Goal: Task Accomplishment & Management: Use online tool/utility

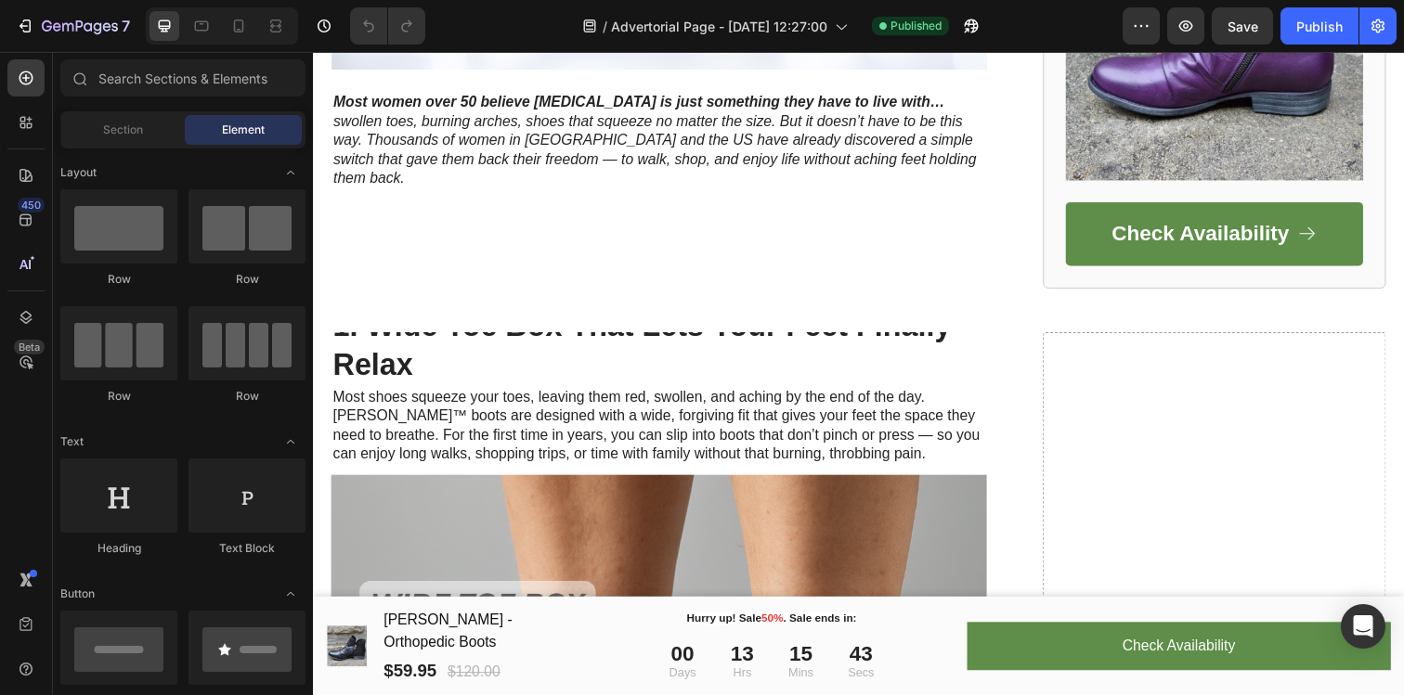
scroll to position [563, 0]
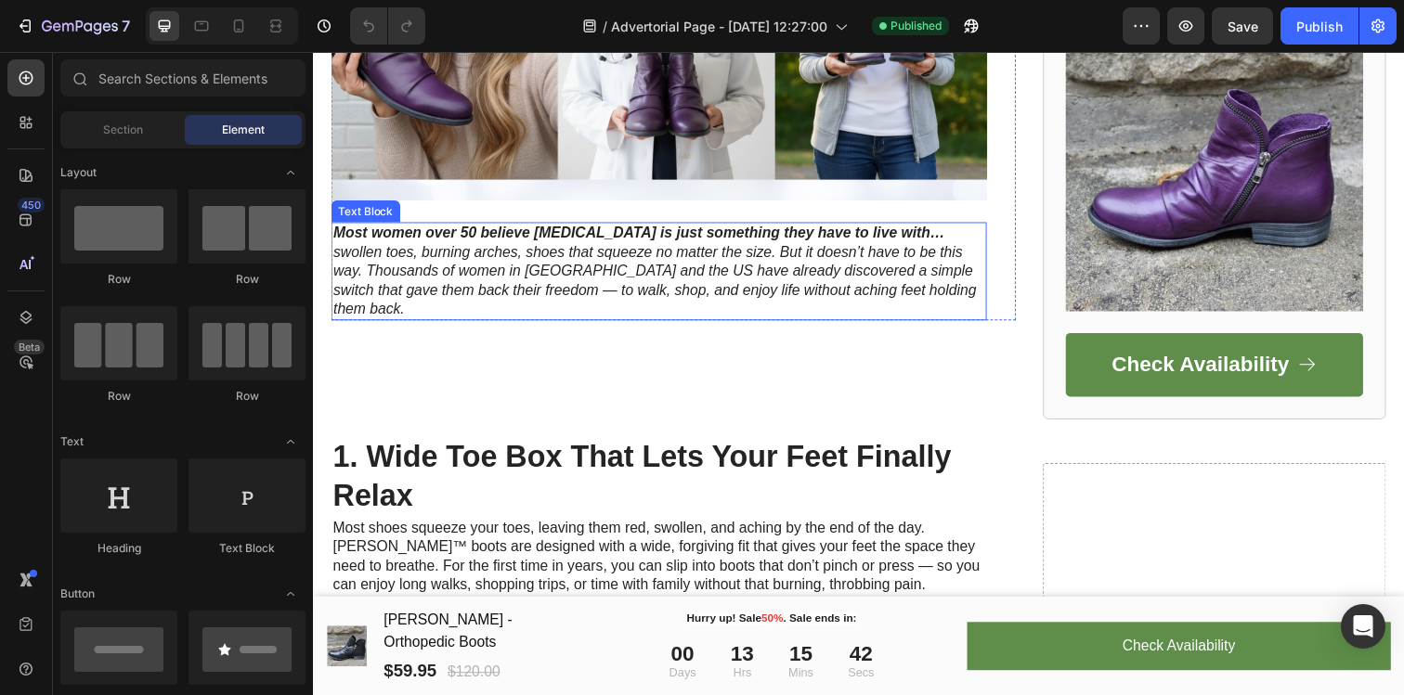
click at [542, 262] on span "Most women over 50 believe [MEDICAL_DATA] is just something they have to live w…" at bounding box center [661, 274] width 656 height 93
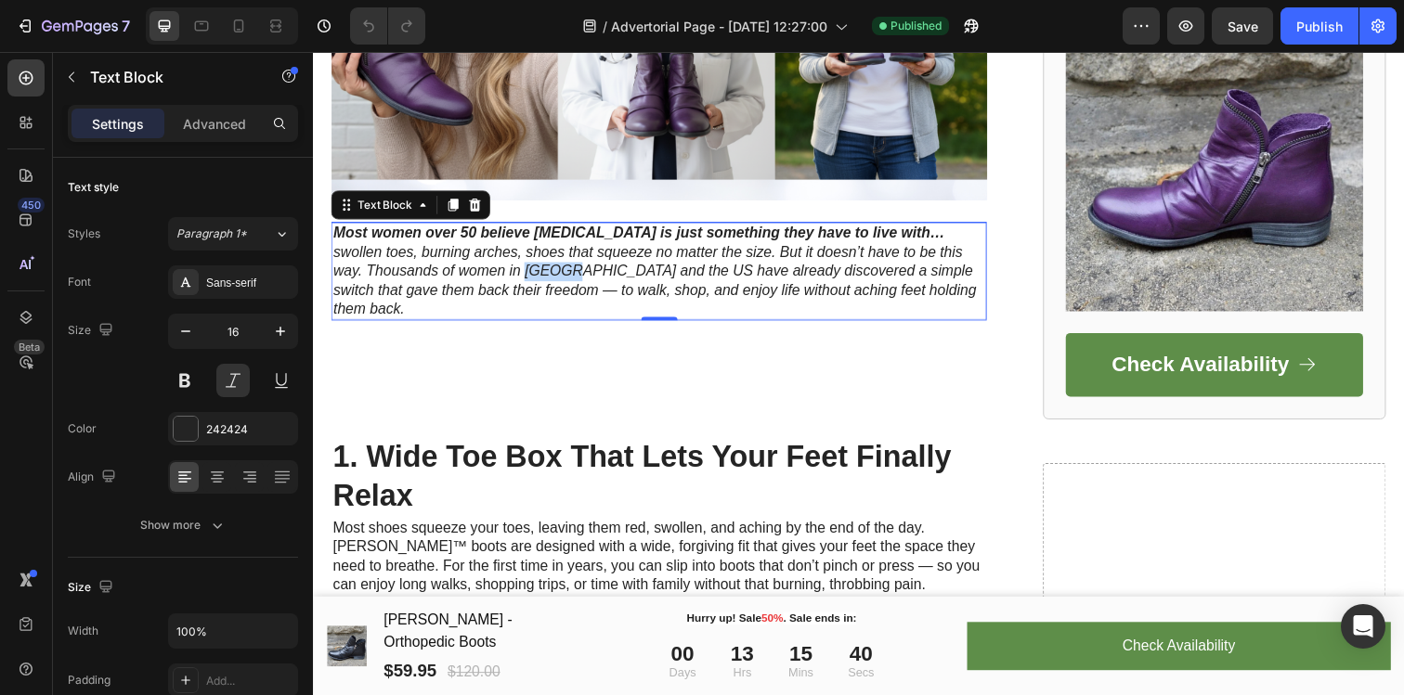
click at [445, 276] on span "Most women over 50 believe [MEDICAL_DATA] is just something they have to live w…" at bounding box center [661, 274] width 656 height 93
click at [450, 279] on span "Most women over 50 believe [MEDICAL_DATA] is just something they have to live w…" at bounding box center [661, 274] width 656 height 93
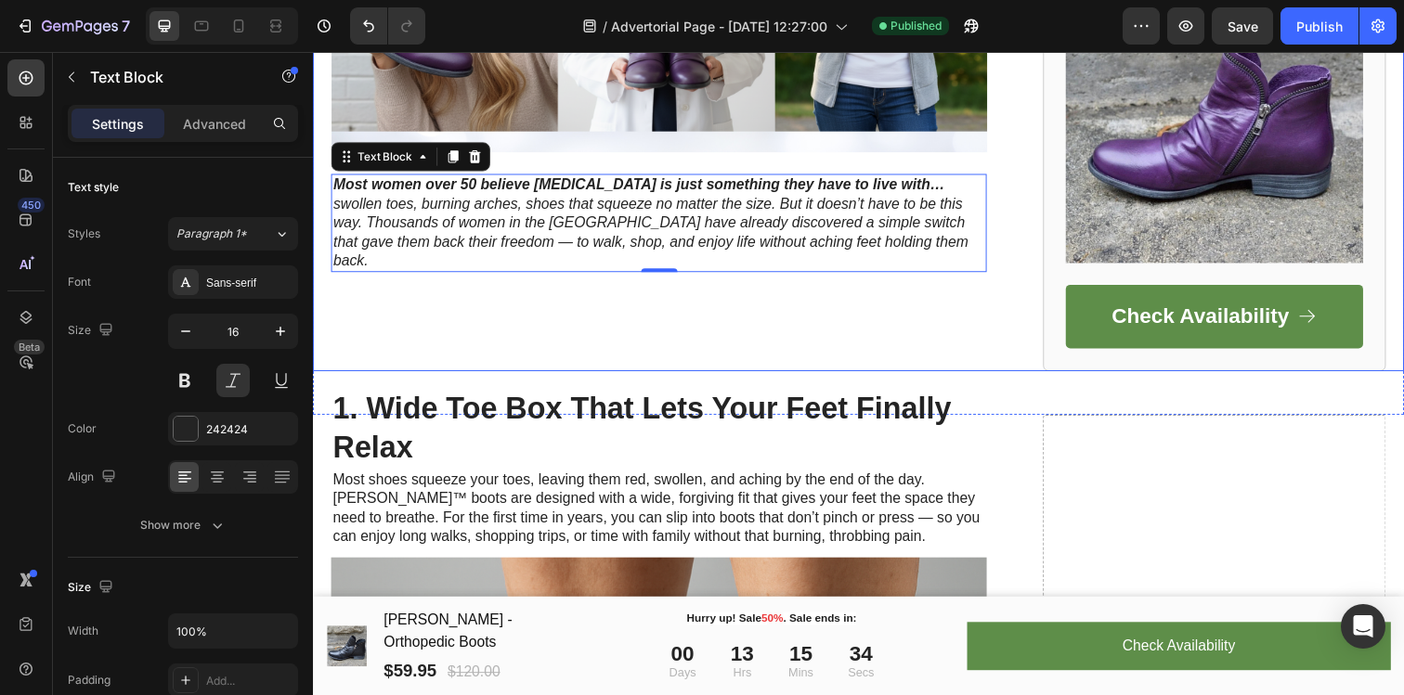
scroll to position [3288, 0]
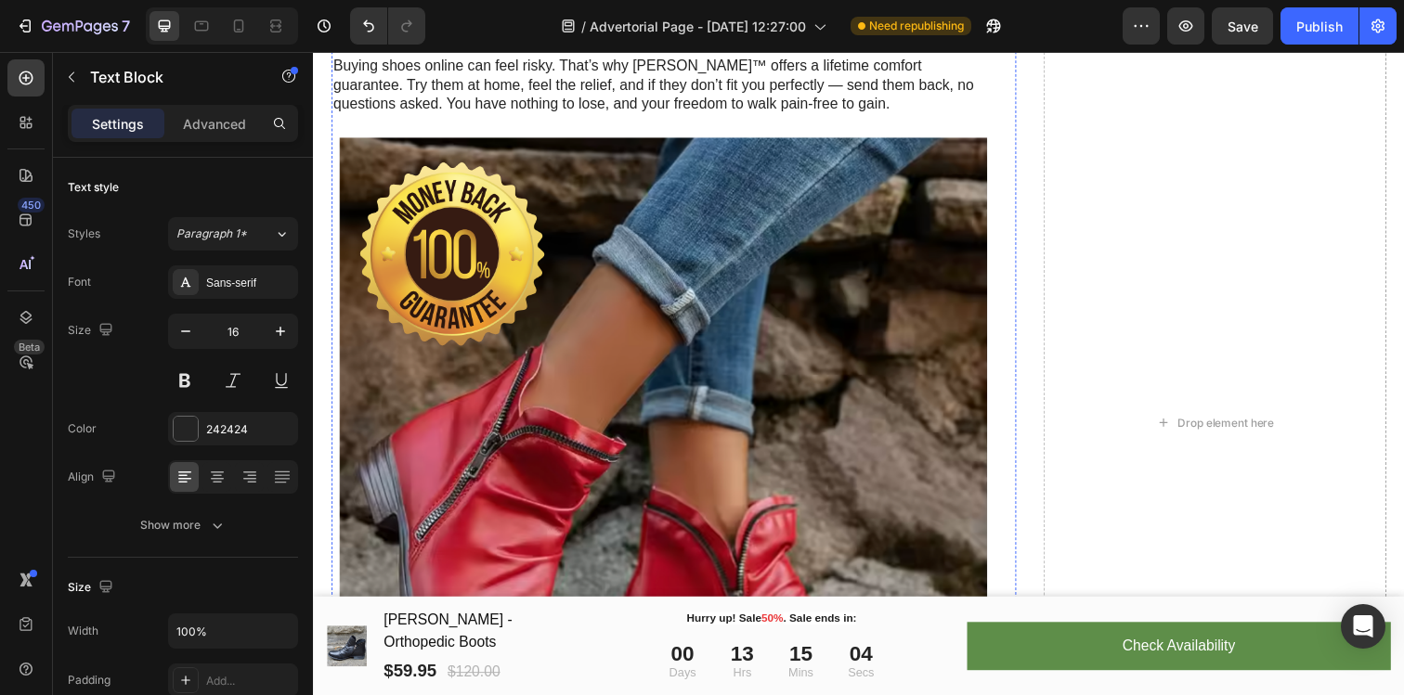
scroll to position [6672, 0]
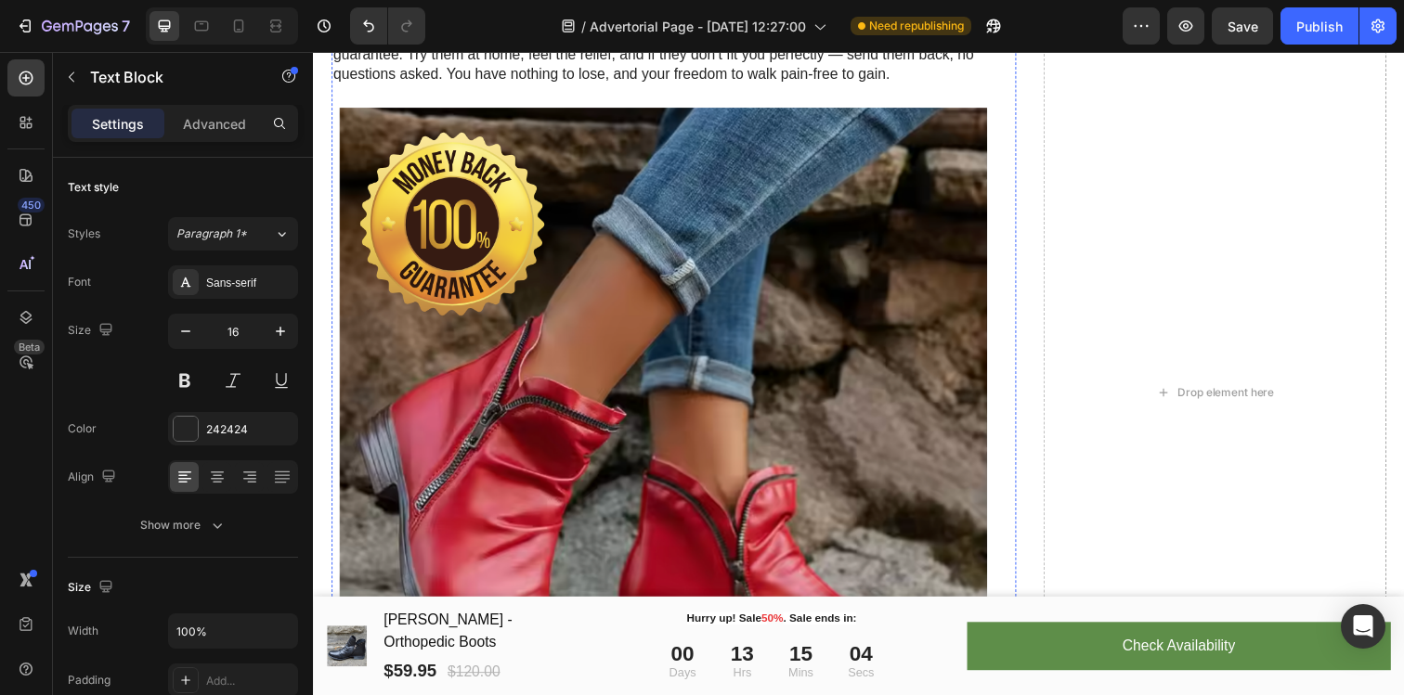
click at [1313, 27] on div "Publish" at bounding box center [1319, 26] width 46 height 19
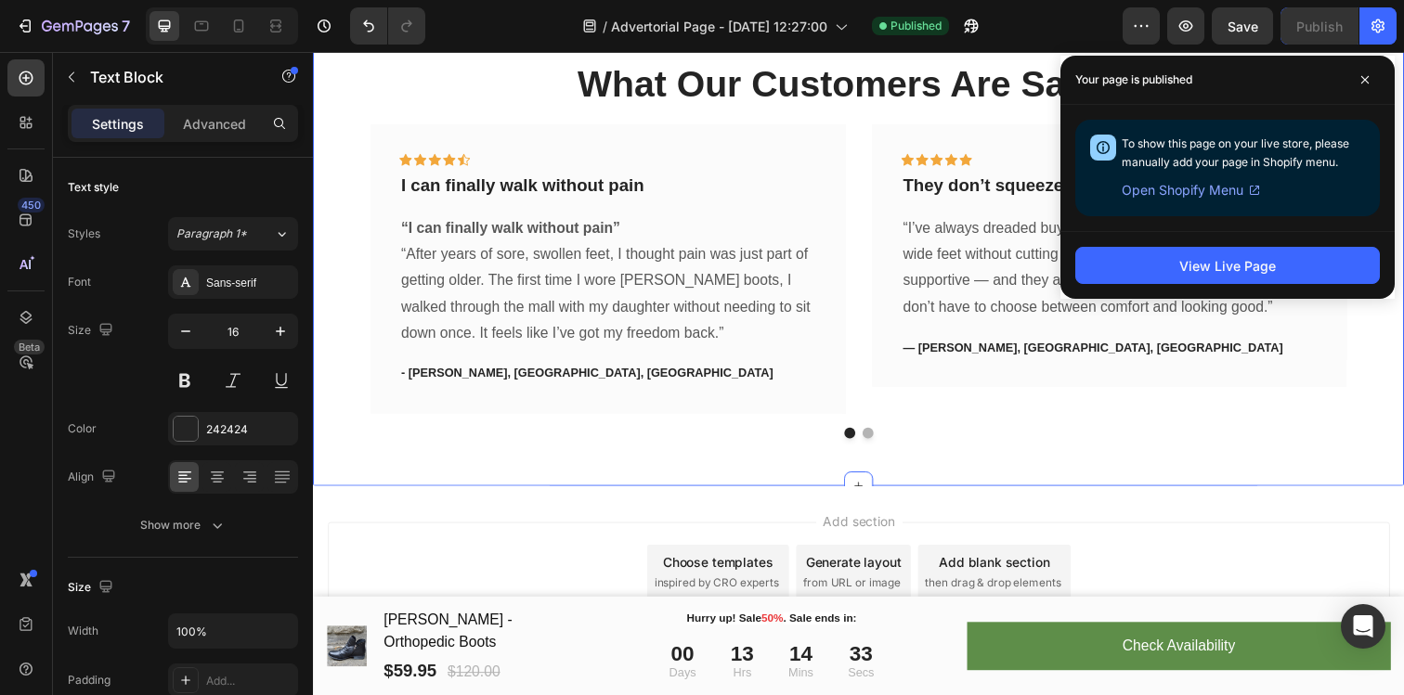
scroll to position [10006, 0]
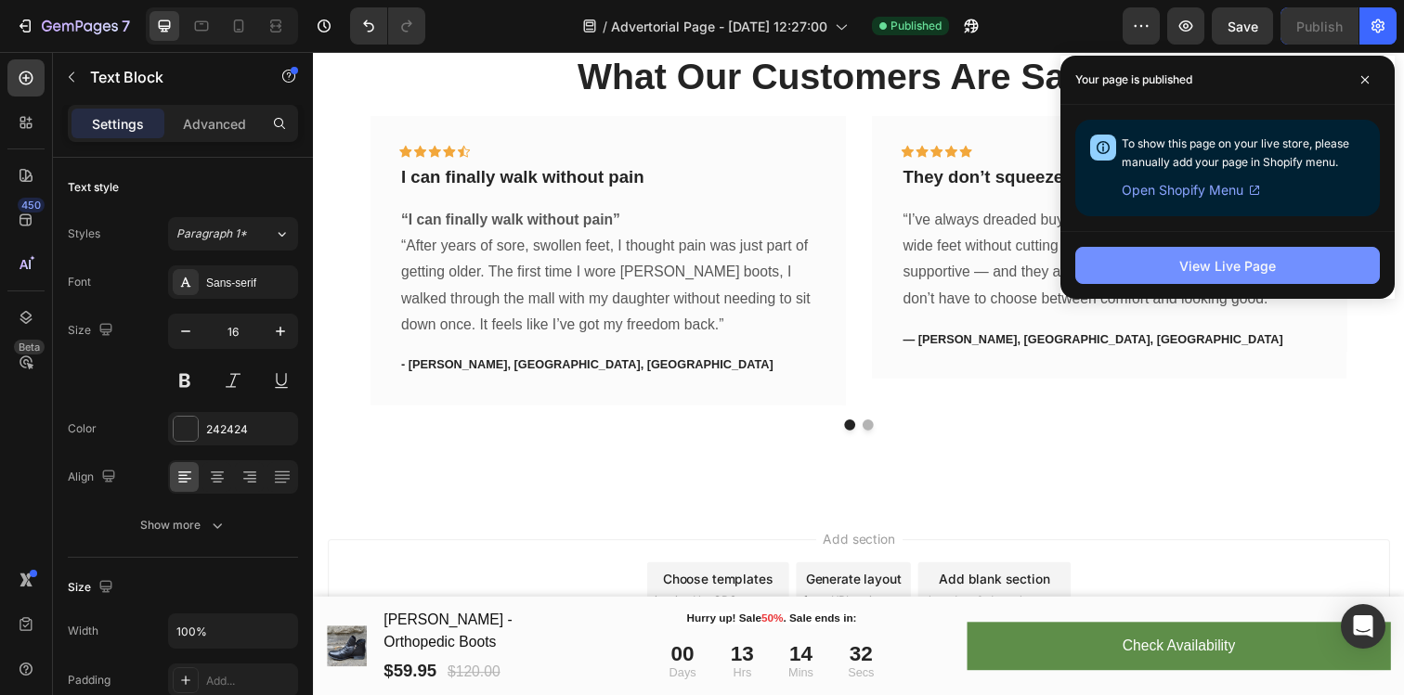
click at [1178, 252] on button "View Live Page" at bounding box center [1227, 265] width 304 height 37
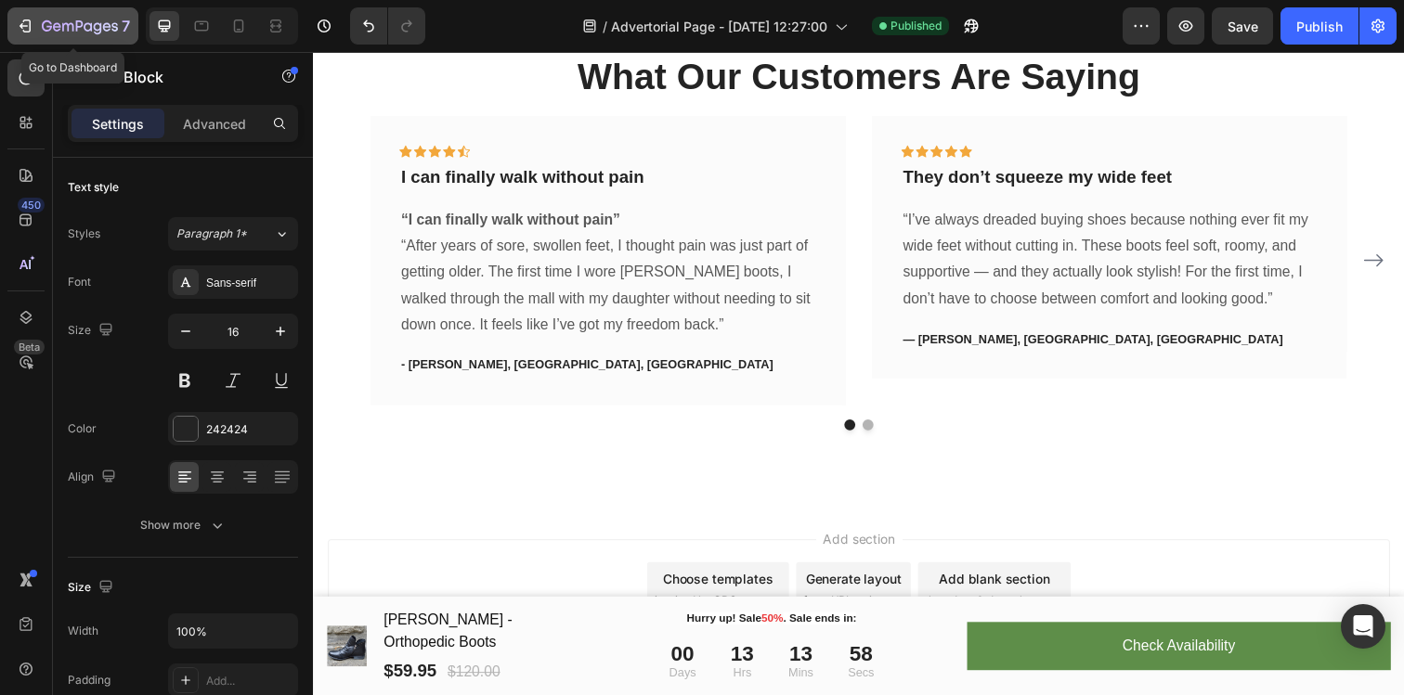
click at [50, 31] on icon "button" at bounding box center [80, 27] width 76 height 16
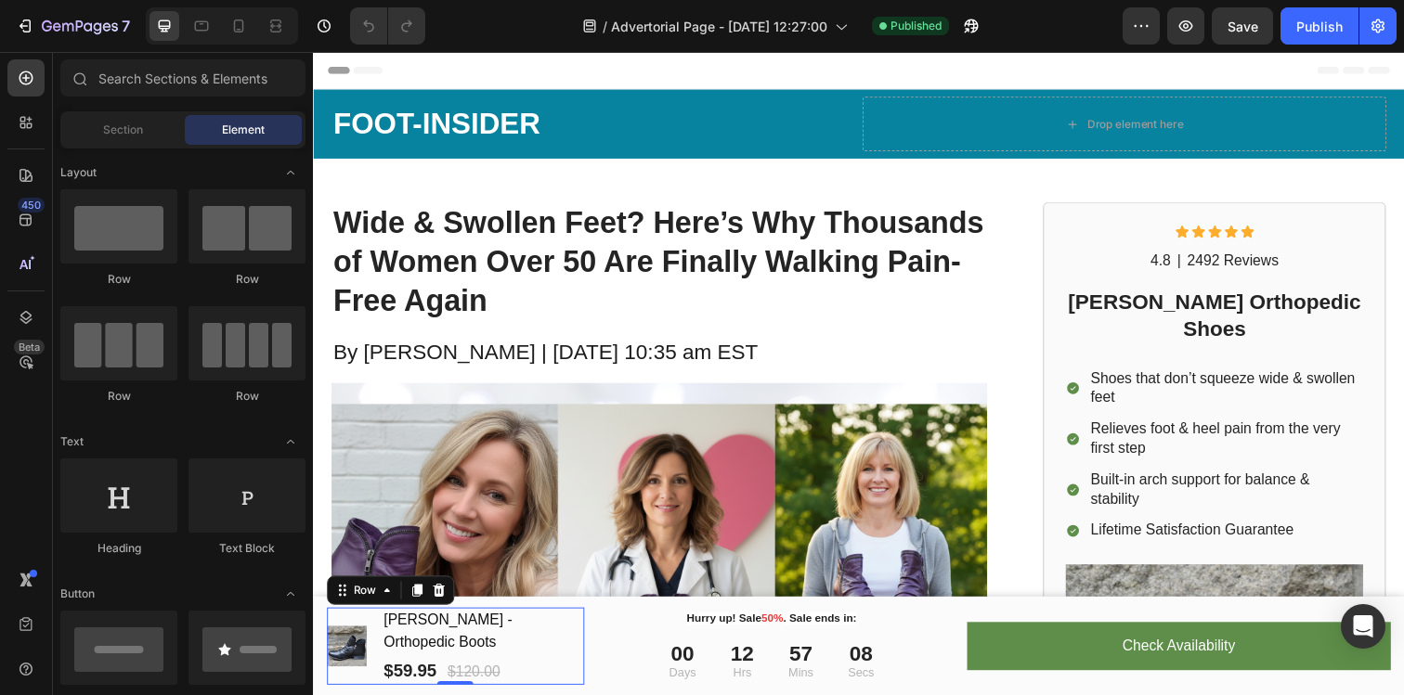
click at [442, 668] on div "Melinda - Orthopedic Boots (P) Title $59.95 (P) Price (P) Price $120.00 (P) Pri…" at bounding box center [485, 658] width 206 height 79
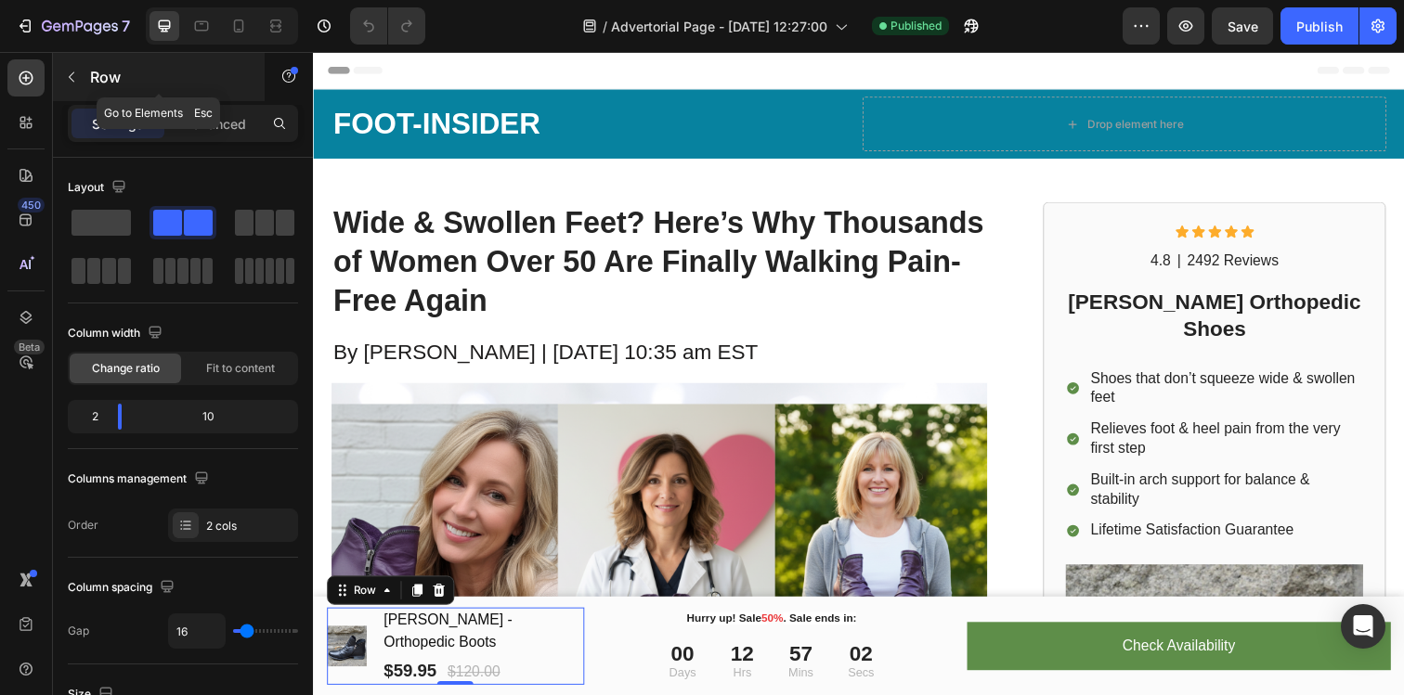
click at [80, 70] on button "button" at bounding box center [72, 77] width 30 height 30
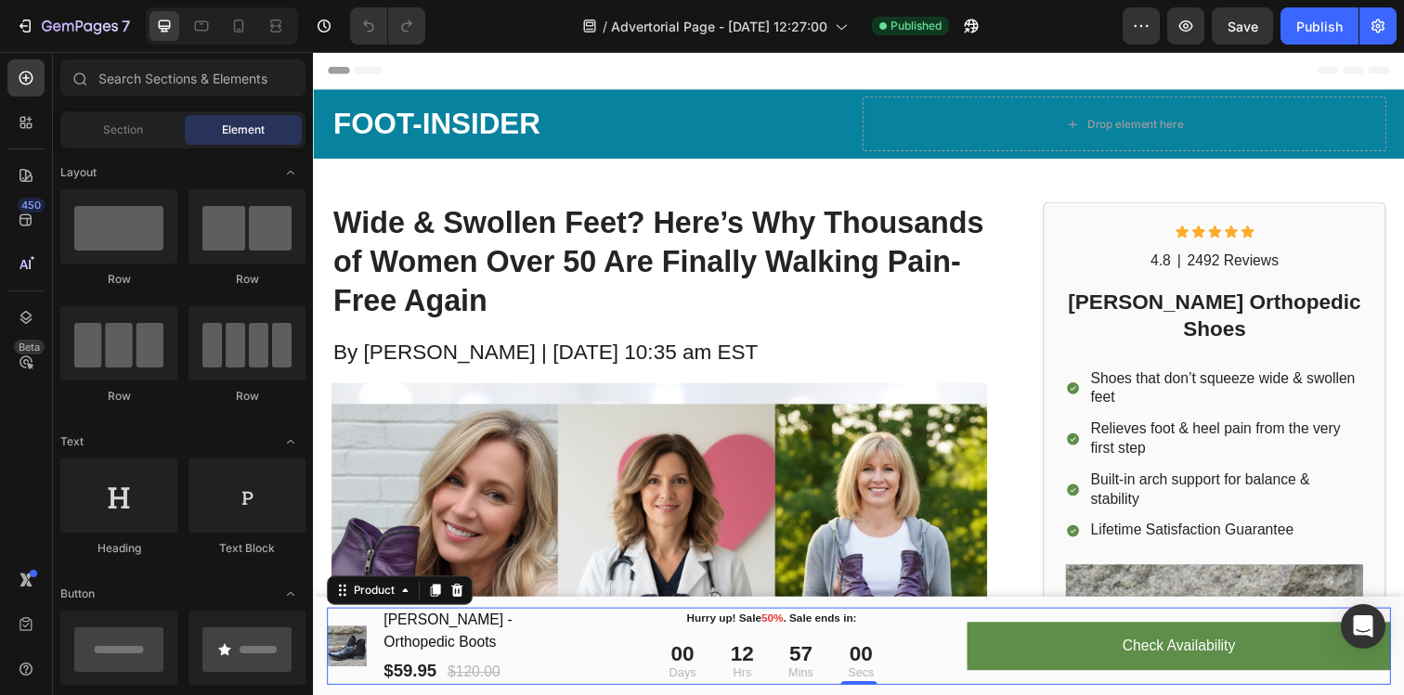
click at [612, 689] on div "(P) Images & Gallery Melinda - Orthopedic Boots (P) Title $59.95 (P) Price (P) …" at bounding box center [870, 658] width 1086 height 79
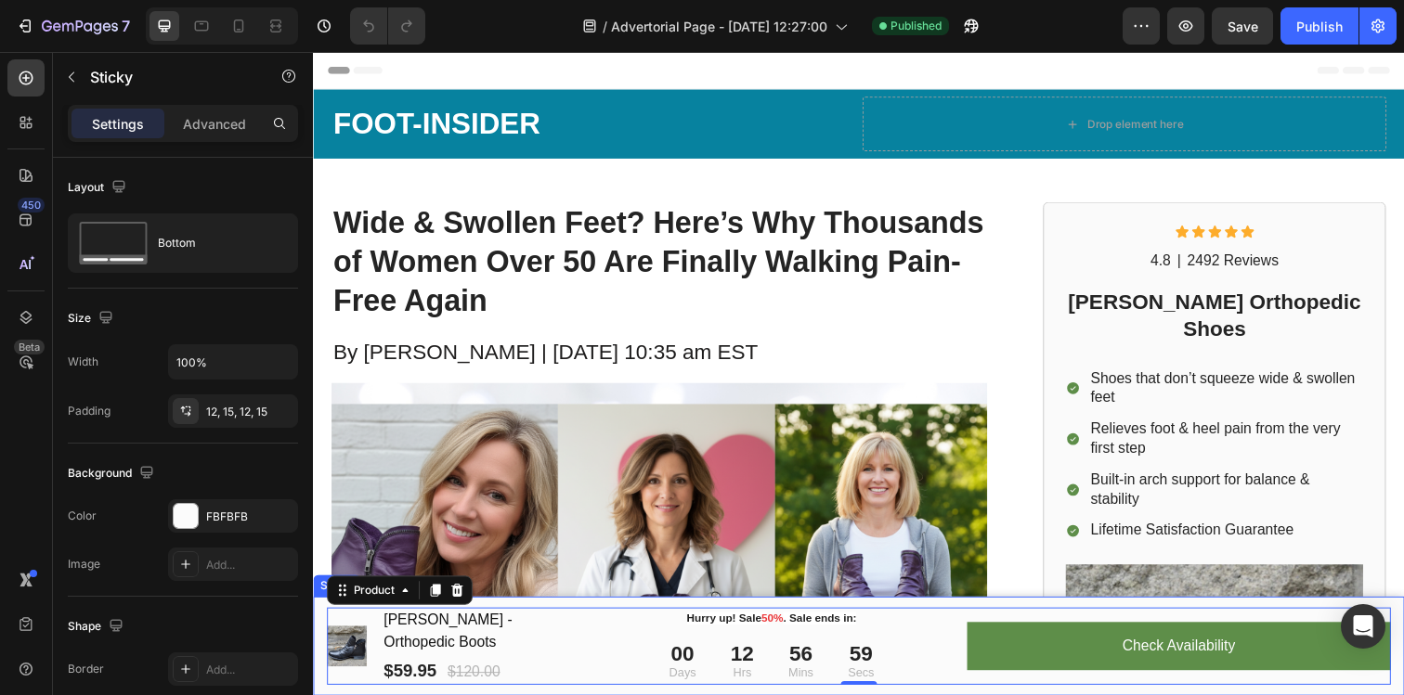
click at [610, 694] on div "(P) Images & Gallery Melinda - Orthopedic Boots (P) Title $59.95 (P) Price (P) …" at bounding box center [870, 658] width 1114 height 101
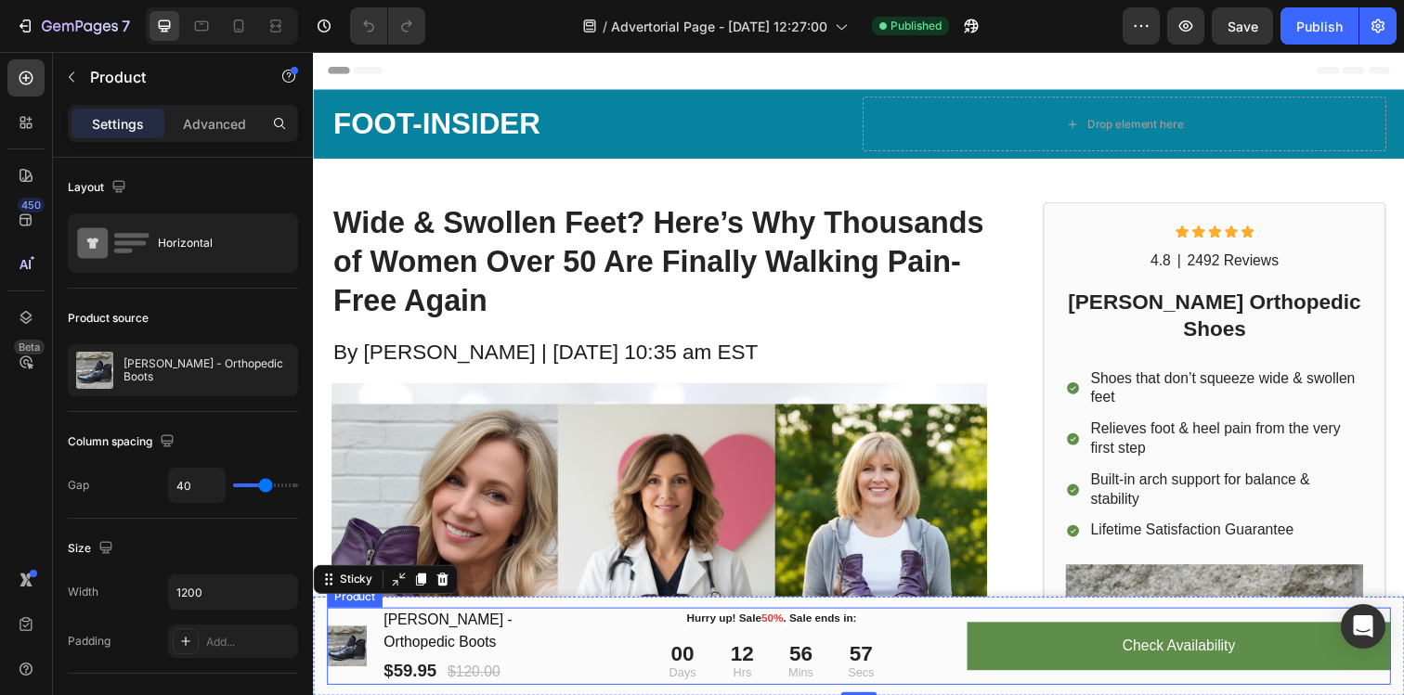
click at [610, 683] on div "(P) Images & Gallery Melinda - Orthopedic Boots (P) Title $59.95 (P) Price (P) …" at bounding box center [870, 658] width 1086 height 79
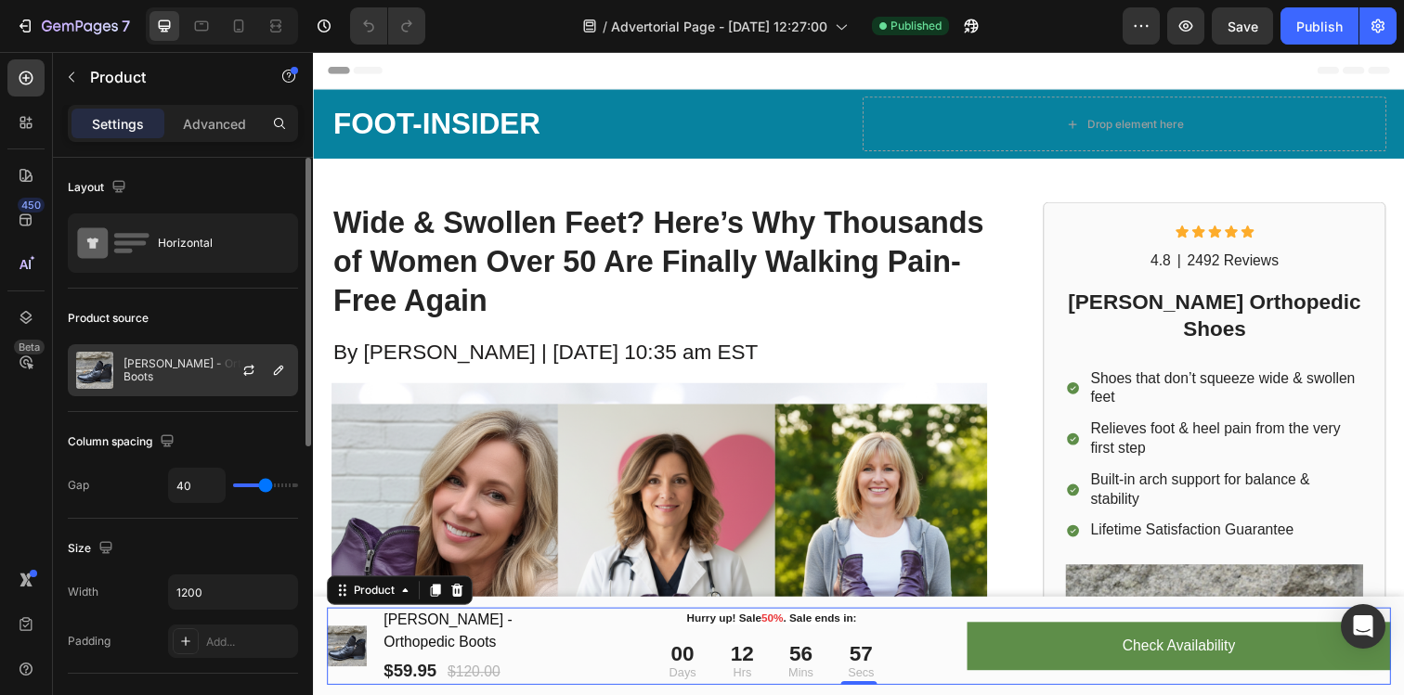
click at [188, 394] on div "[PERSON_NAME] - Orthopedic Boots" at bounding box center [183, 370] width 230 height 52
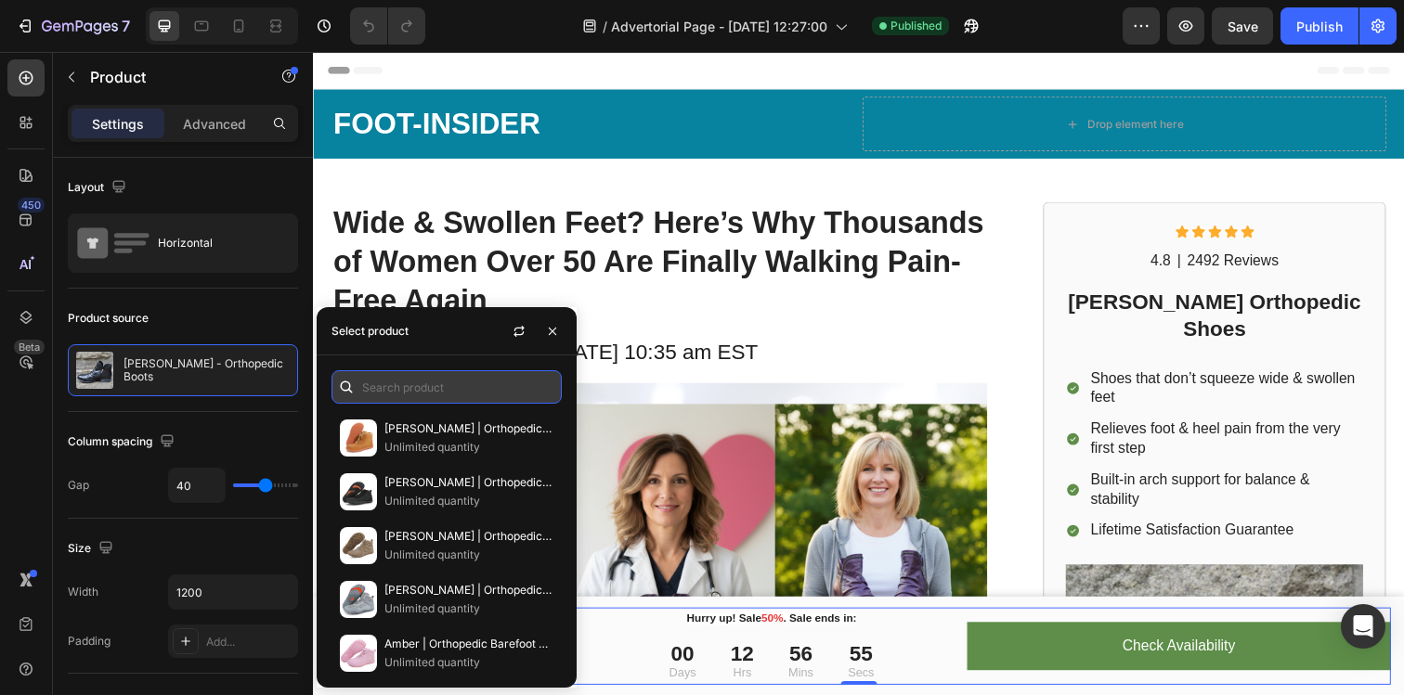
click at [422, 393] on input "text" at bounding box center [446, 386] width 230 height 33
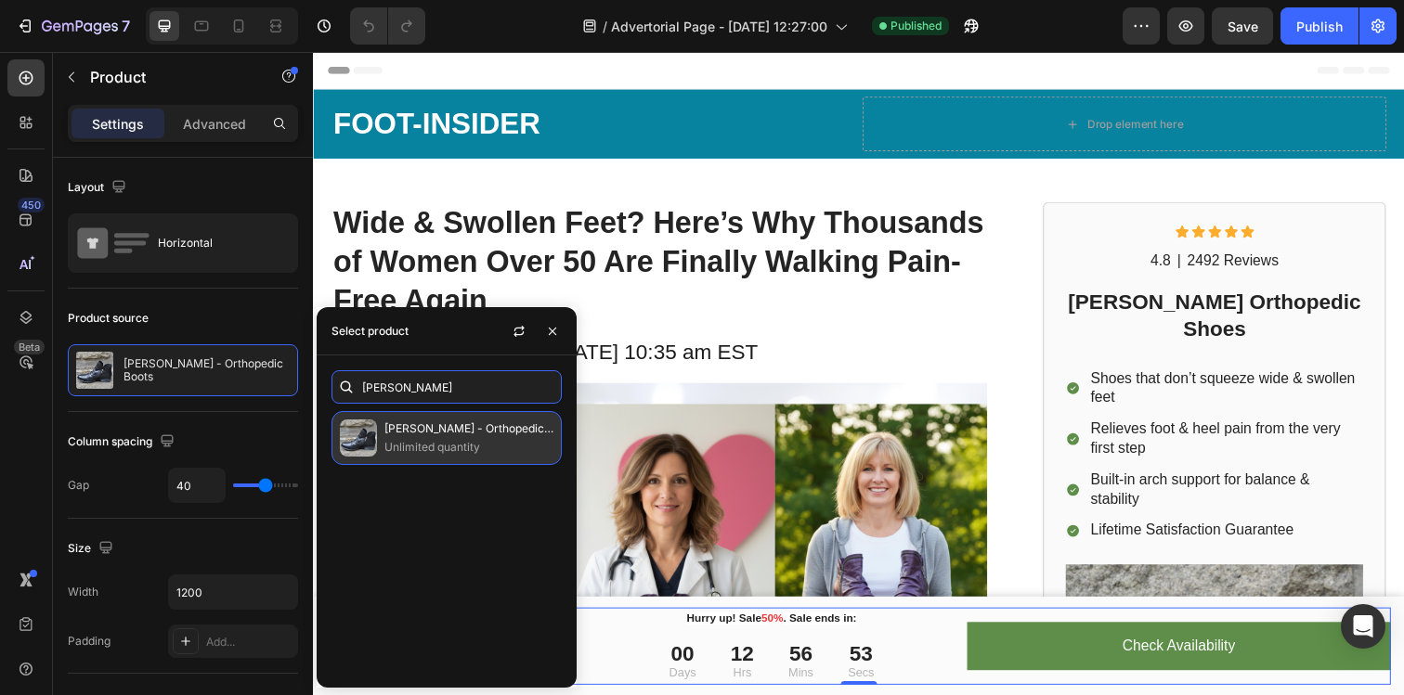
type input "melinda"
click at [451, 439] on p "Unlimited quantity" at bounding box center [468, 447] width 169 height 19
click at [364, 430] on img at bounding box center [358, 438] width 37 height 37
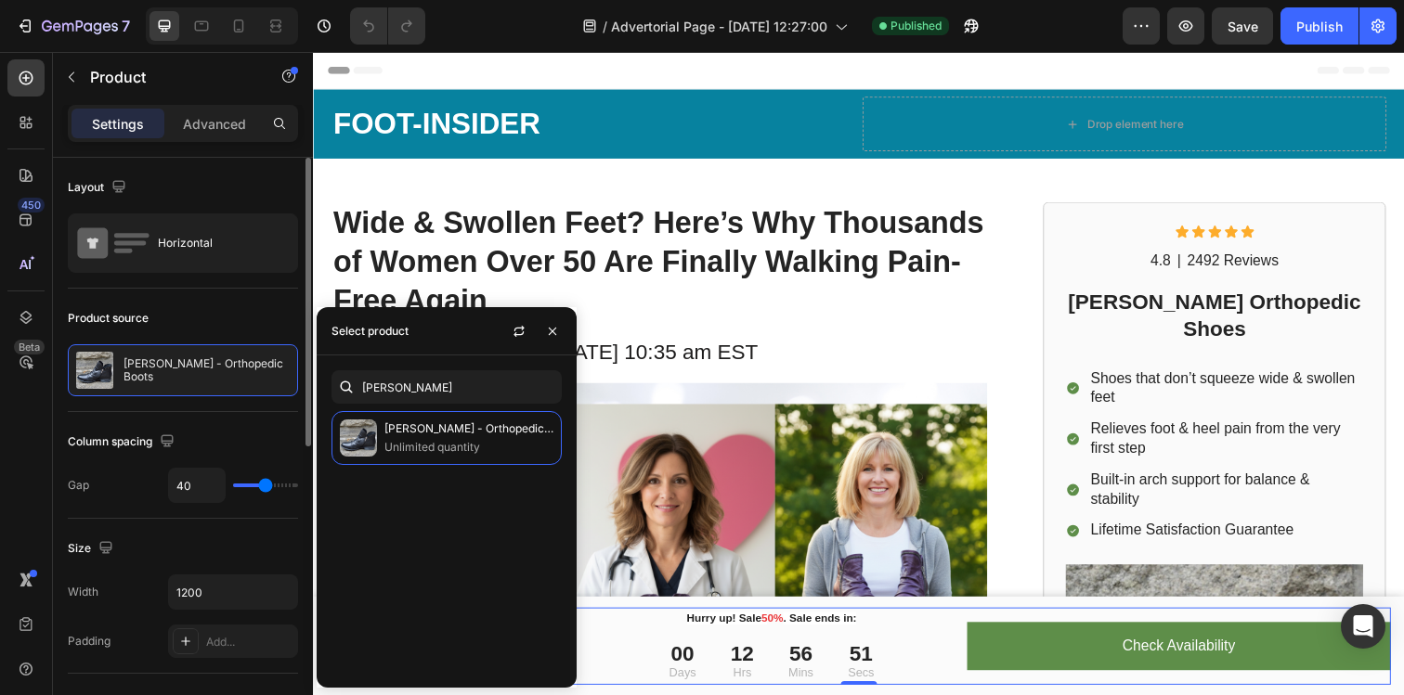
click at [282, 322] on div "Product source" at bounding box center [183, 319] width 230 height 30
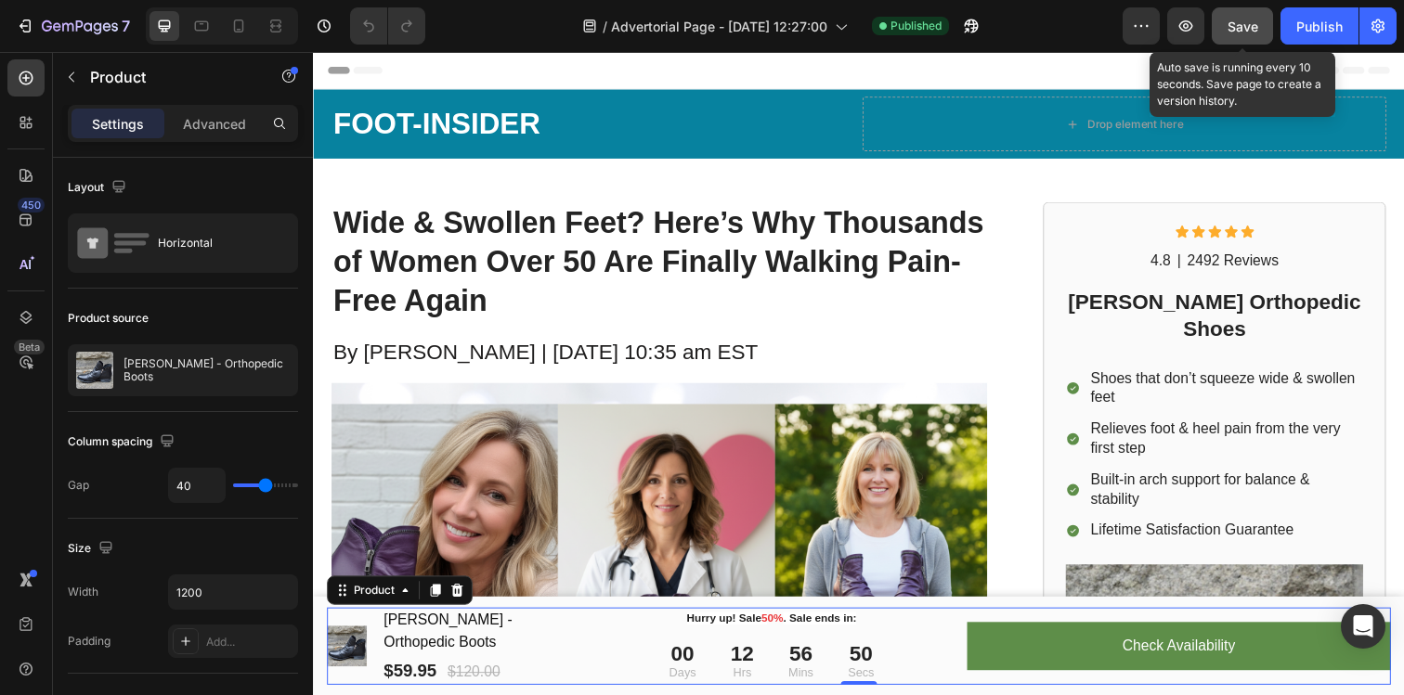
click at [1238, 29] on span "Save" at bounding box center [1242, 27] width 31 height 16
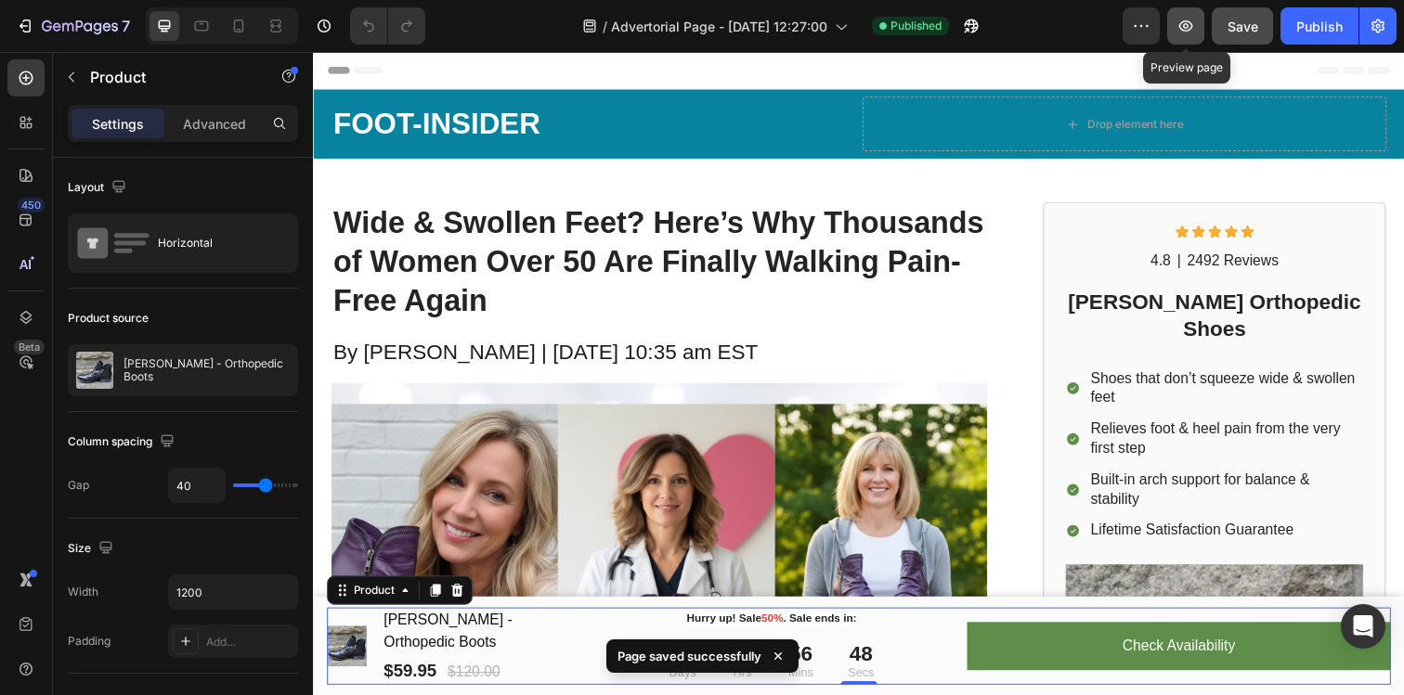
click at [1180, 39] on button "button" at bounding box center [1185, 25] width 37 height 37
